Goal: Task Accomplishment & Management: Manage account settings

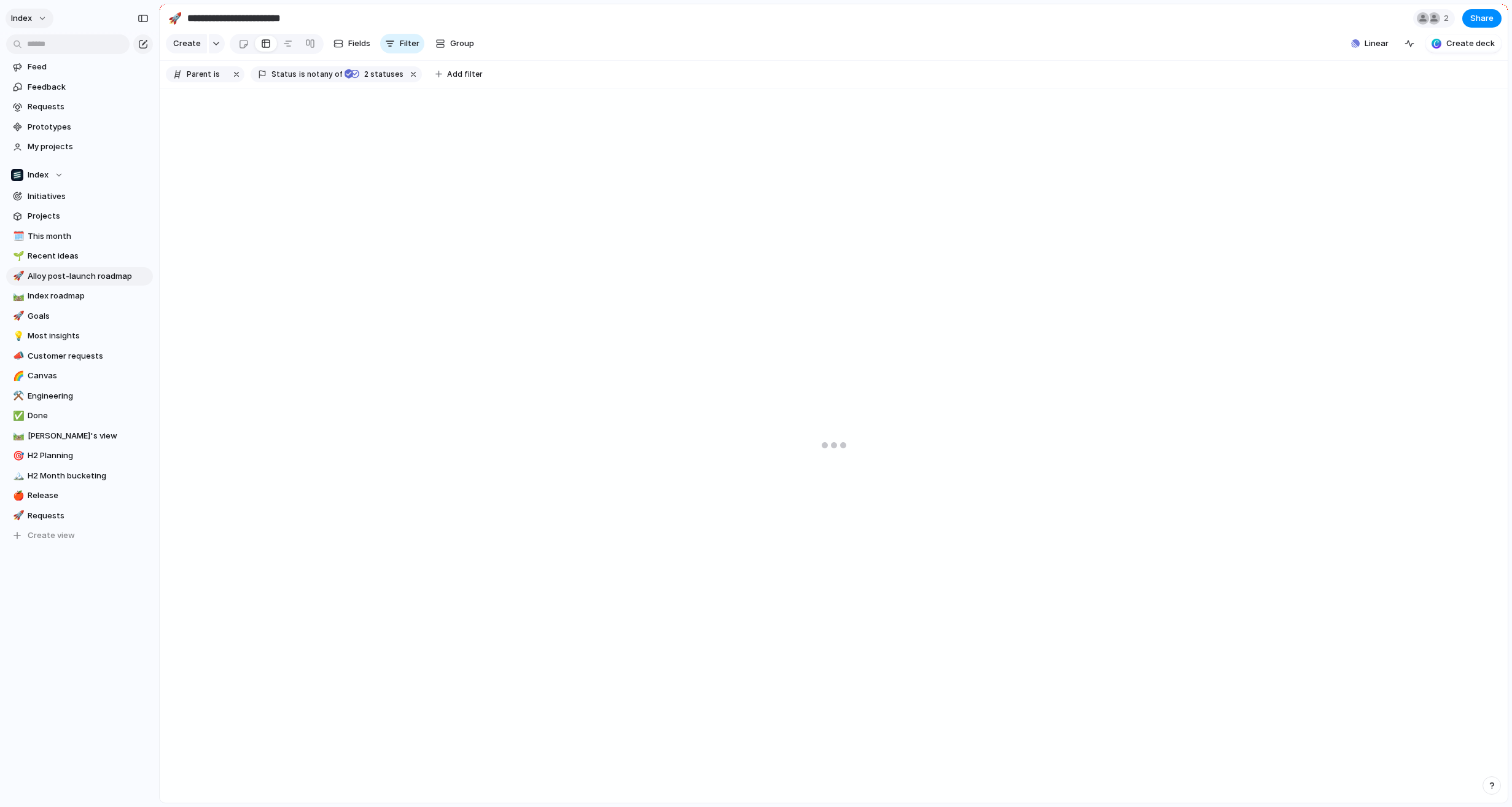
click at [39, 18] on button "Index" at bounding box center [29, 18] width 48 height 20
click at [61, 41] on li "Settings" at bounding box center [68, 46] width 120 height 20
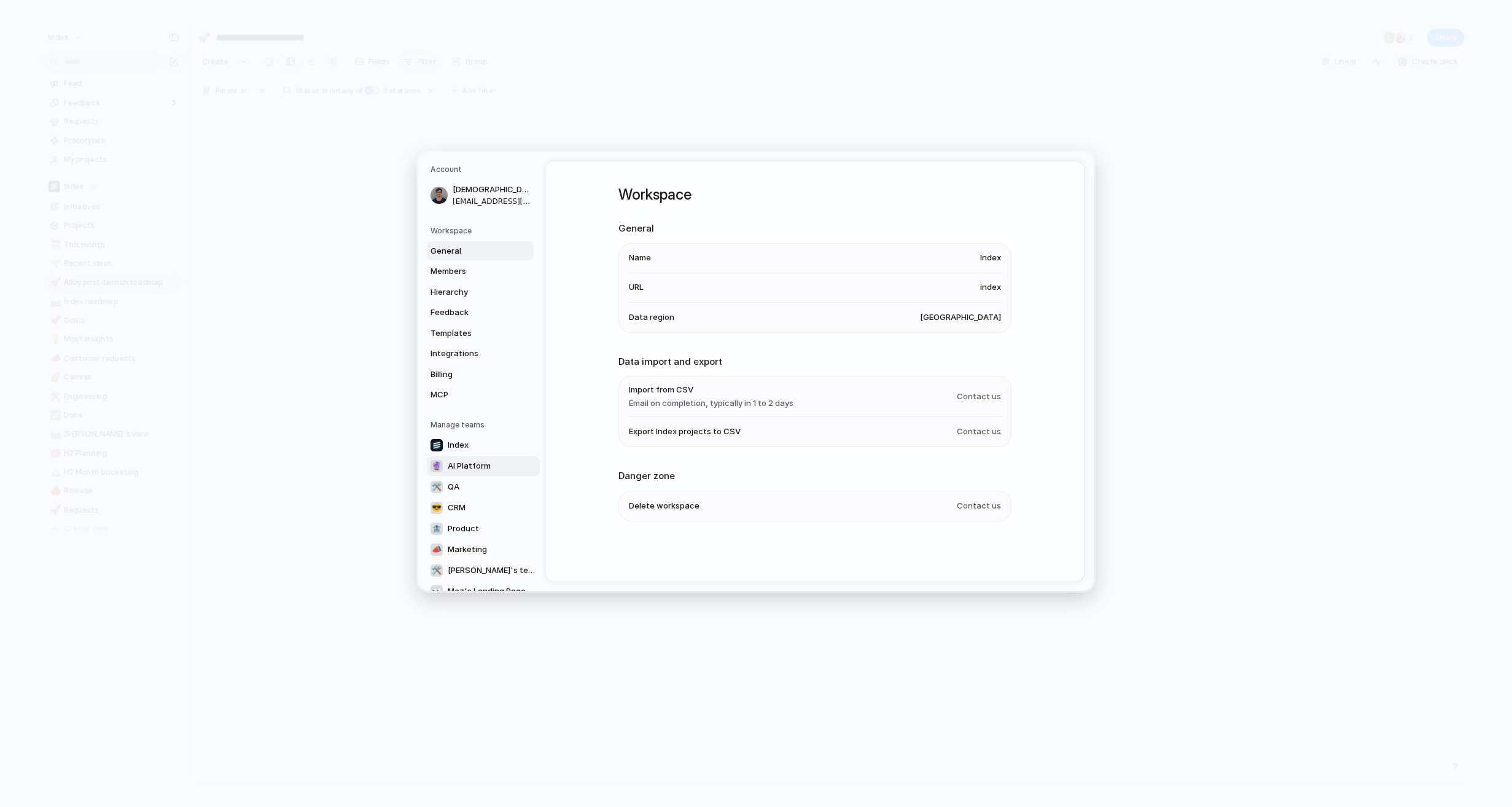
click at [462, 466] on span "AI Platform" at bounding box center [469, 466] width 43 height 12
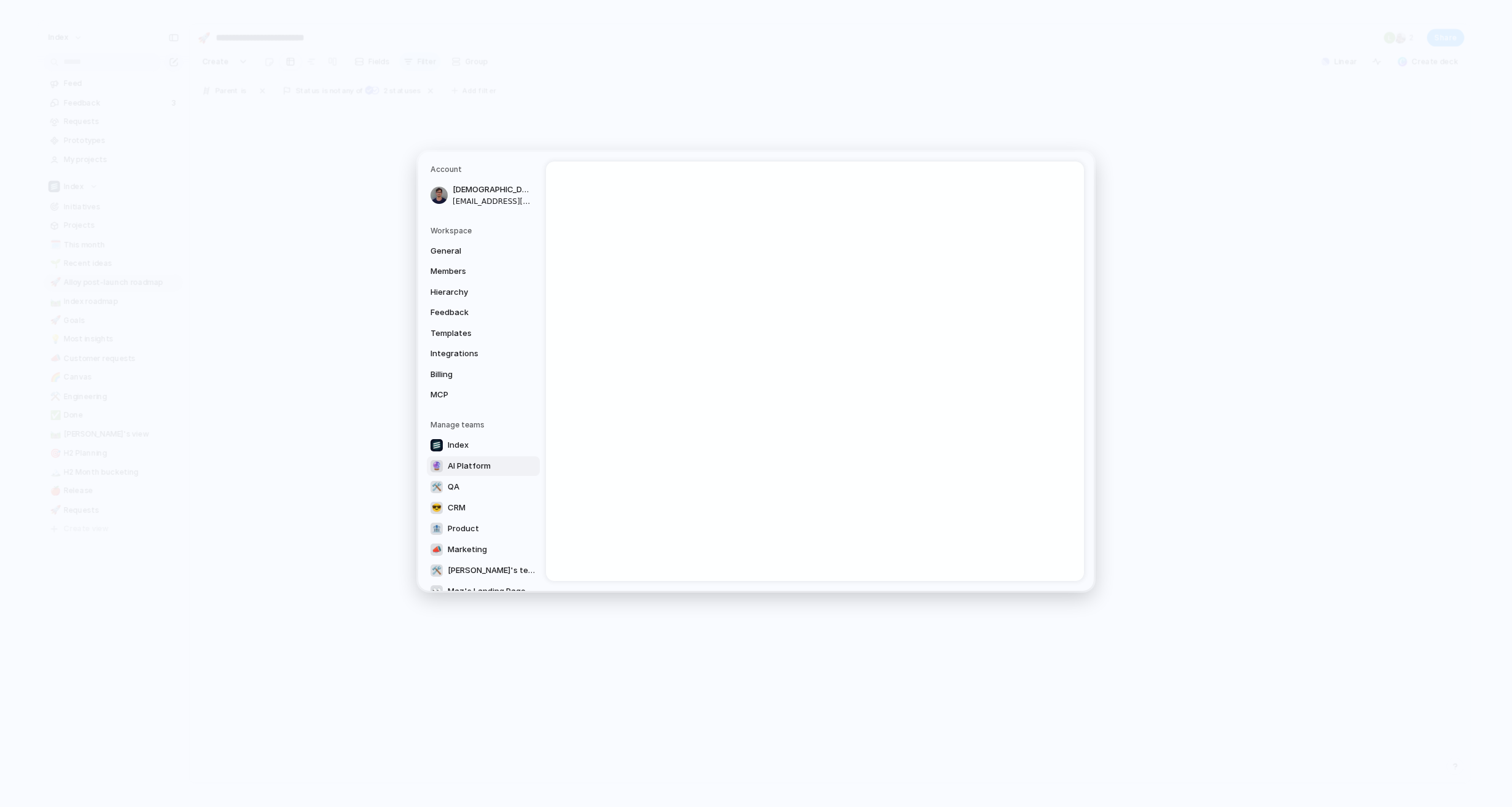
click at [711, 354] on div at bounding box center [815, 371] width 538 height 419
click at [449, 490] on span "QA" at bounding box center [454, 487] width 12 height 12
click at [462, 472] on link "🔮 AI Platform" at bounding box center [483, 465] width 113 height 20
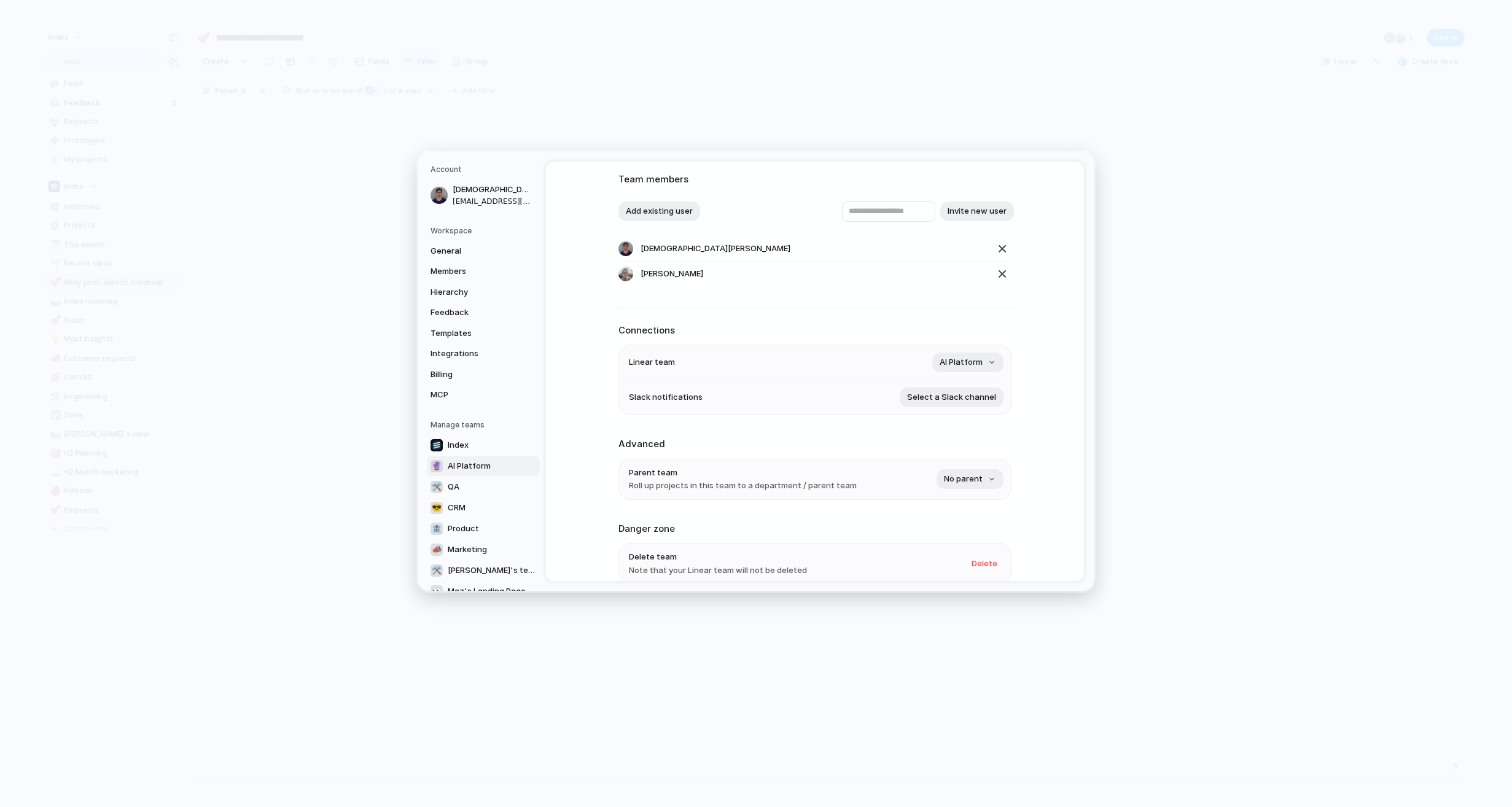
scroll to position [71, 0]
click at [994, 365] on button "AI Platform" at bounding box center [968, 363] width 71 height 20
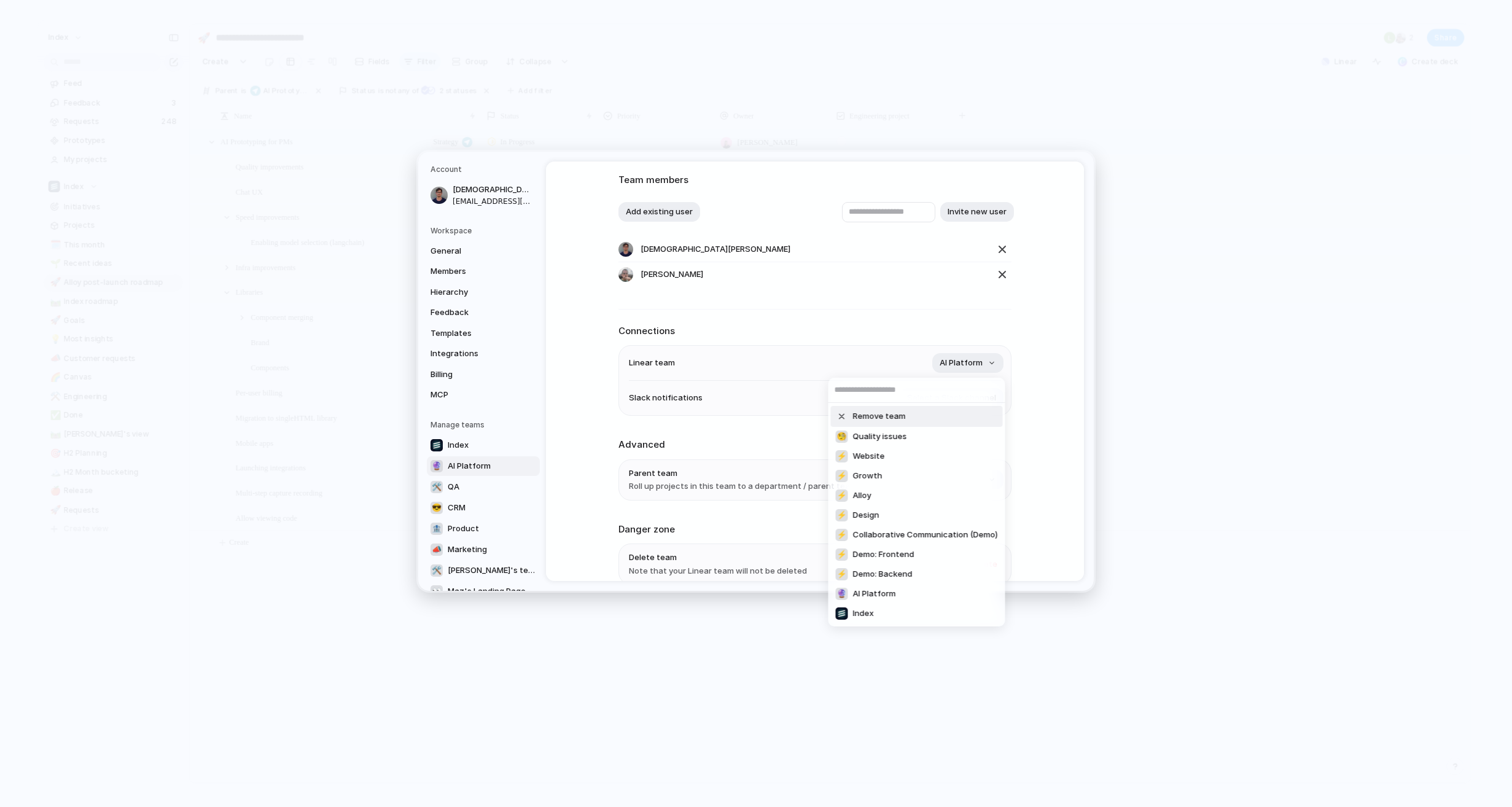
click at [424, 331] on div "Remove team 🧐 Quality issues ⚡ Website ⚡ Growth ⚡ Alloy ⚡ Design ⚡ Collaborativ…" at bounding box center [756, 404] width 1512 height 807
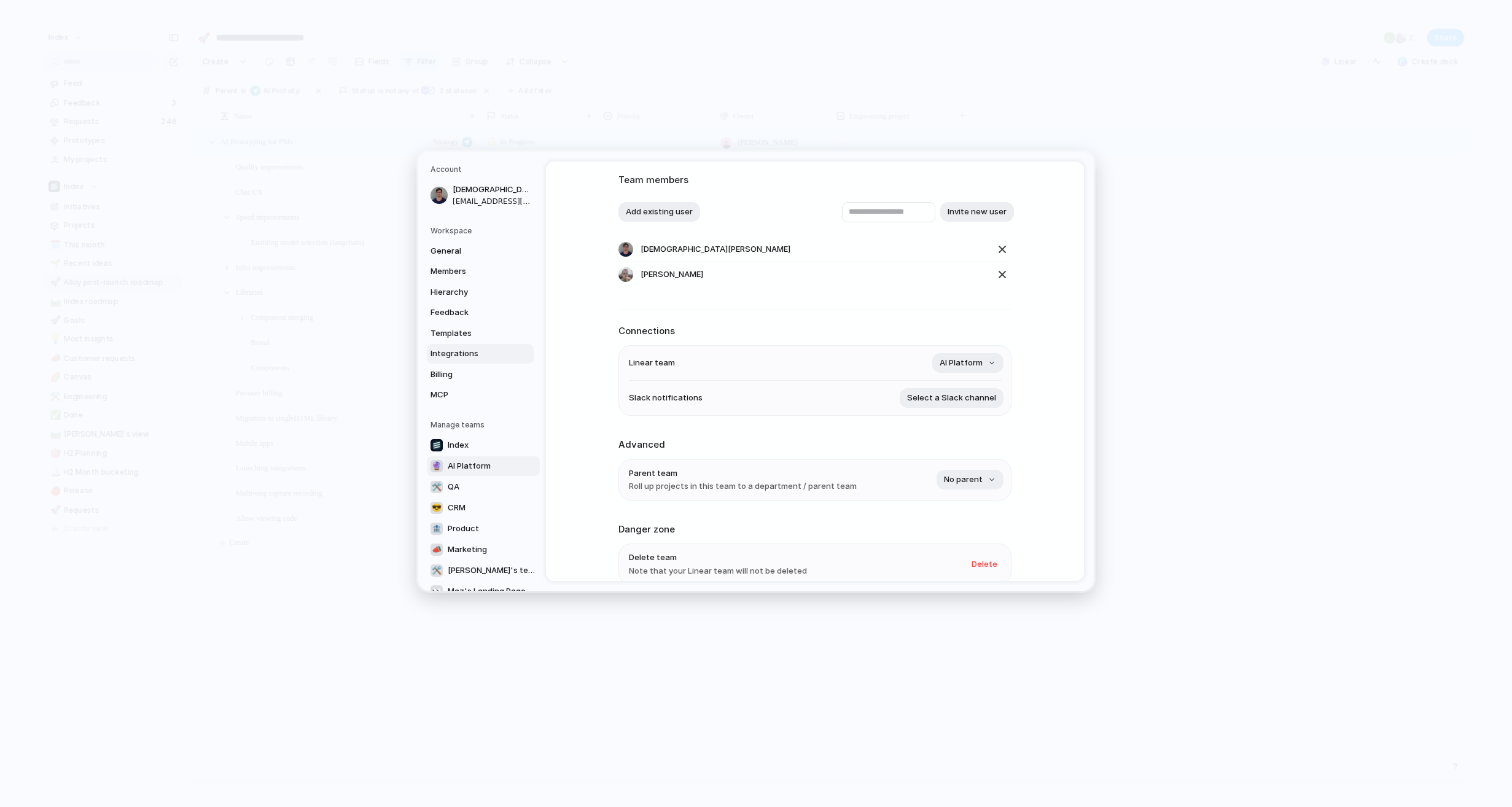
click at [457, 350] on span "Integrations" at bounding box center [470, 354] width 79 height 12
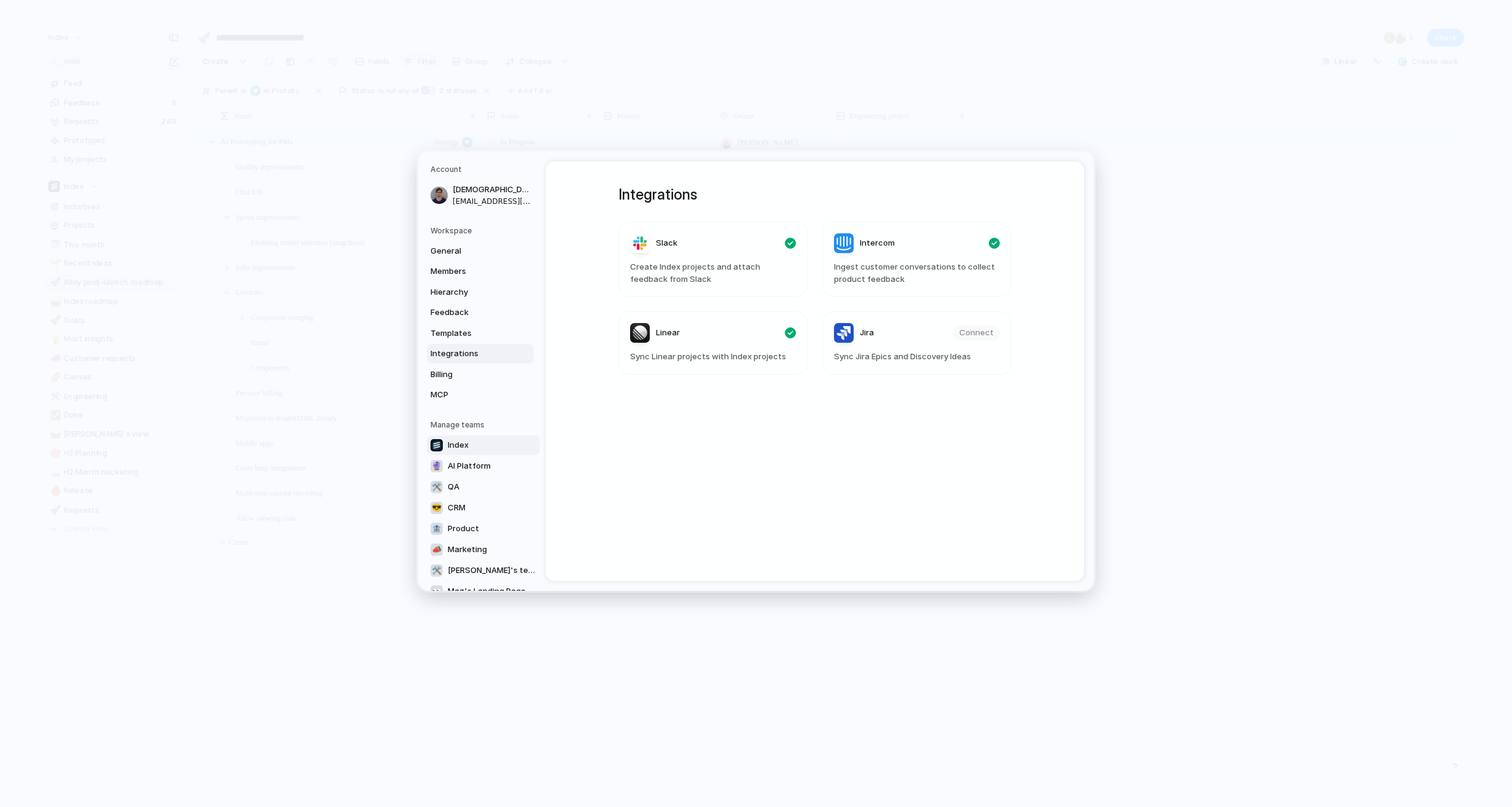
click at [463, 443] on span "Index" at bounding box center [458, 445] width 21 height 12
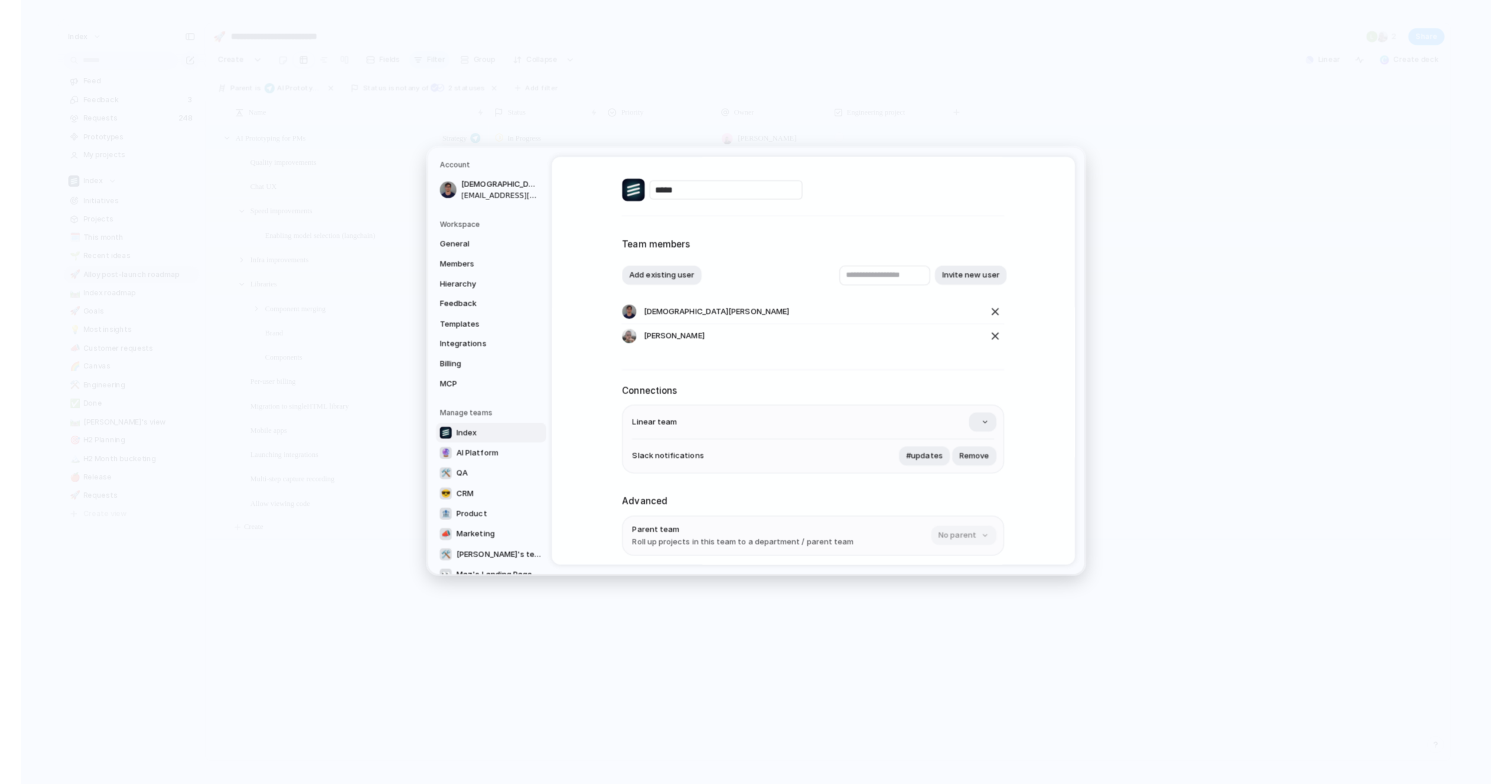
scroll to position [127, 0]
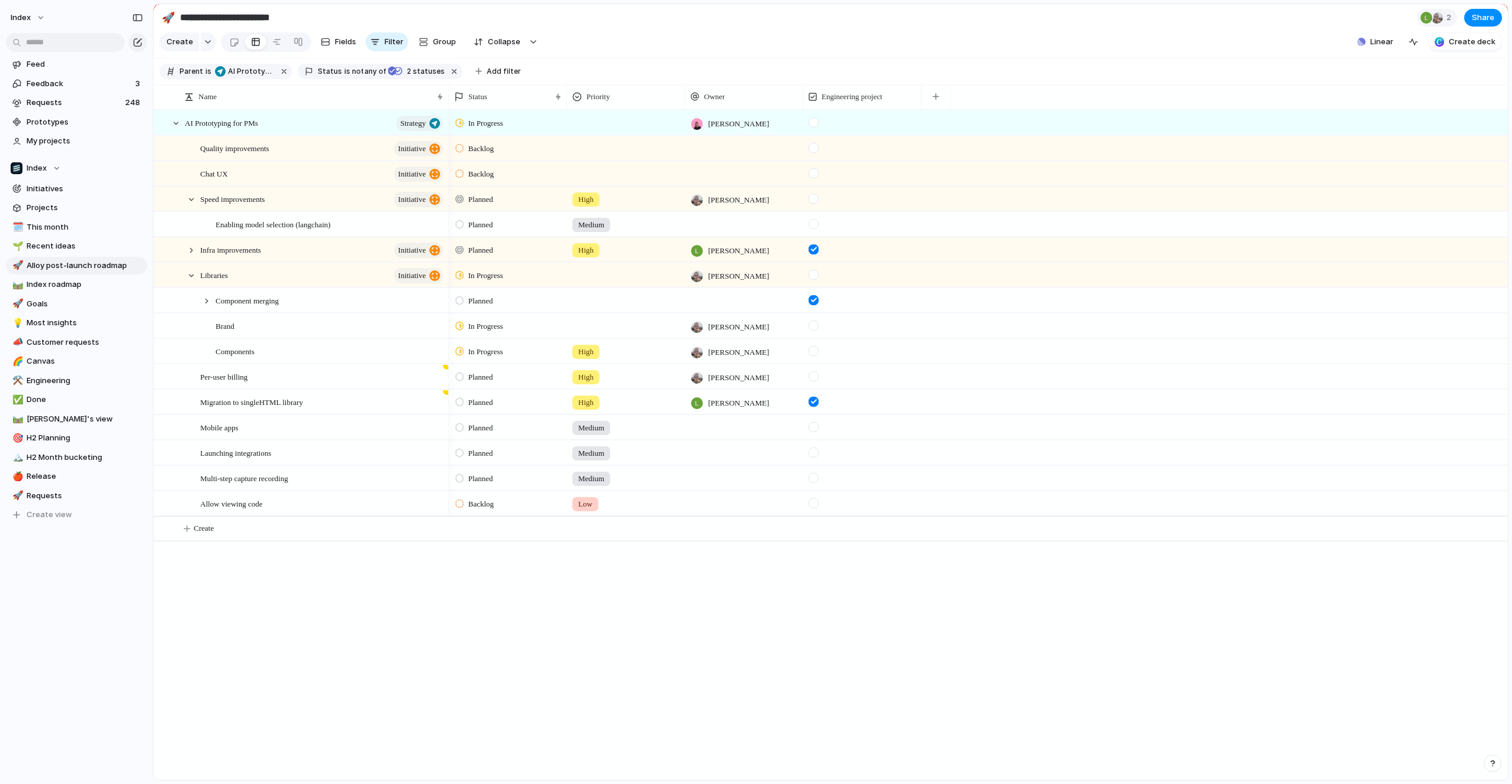
click at [756, 392] on div at bounding box center [756, 392] width 0 height 0
